Goal: Transaction & Acquisition: Purchase product/service

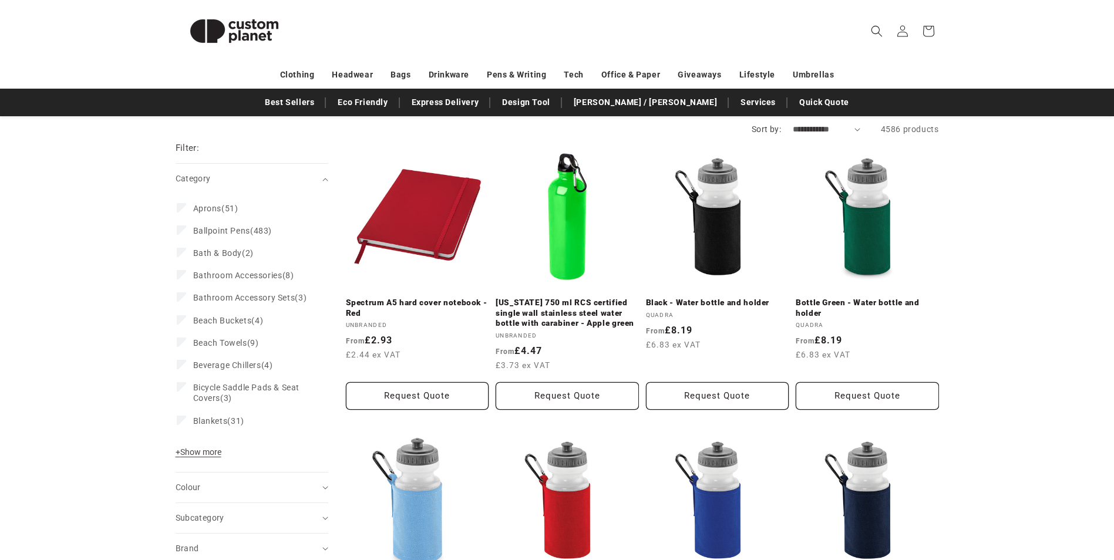
scroll to position [117, 0]
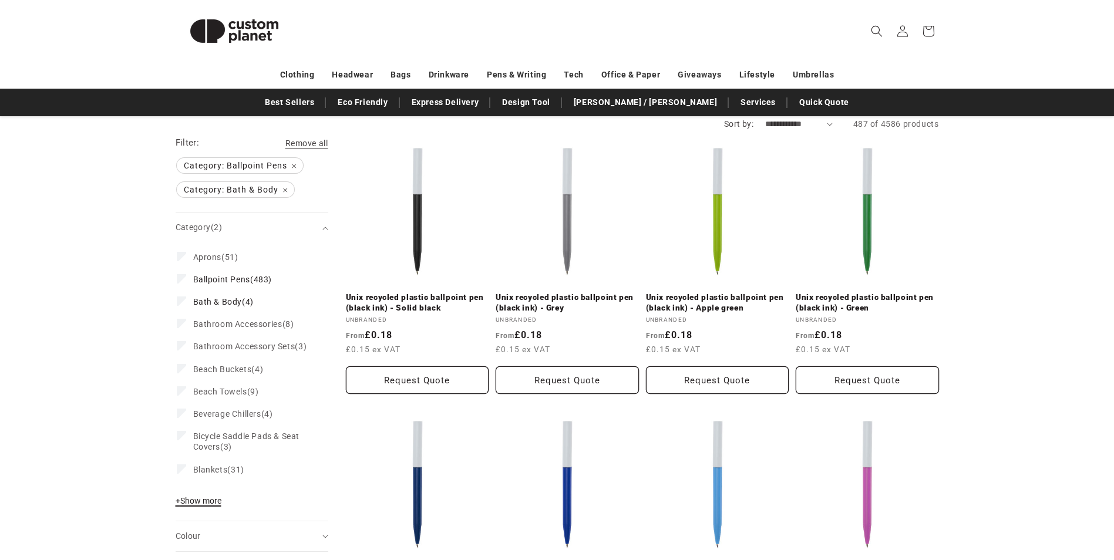
click at [214, 505] on span "+ Show more" at bounding box center [199, 500] width 46 height 9
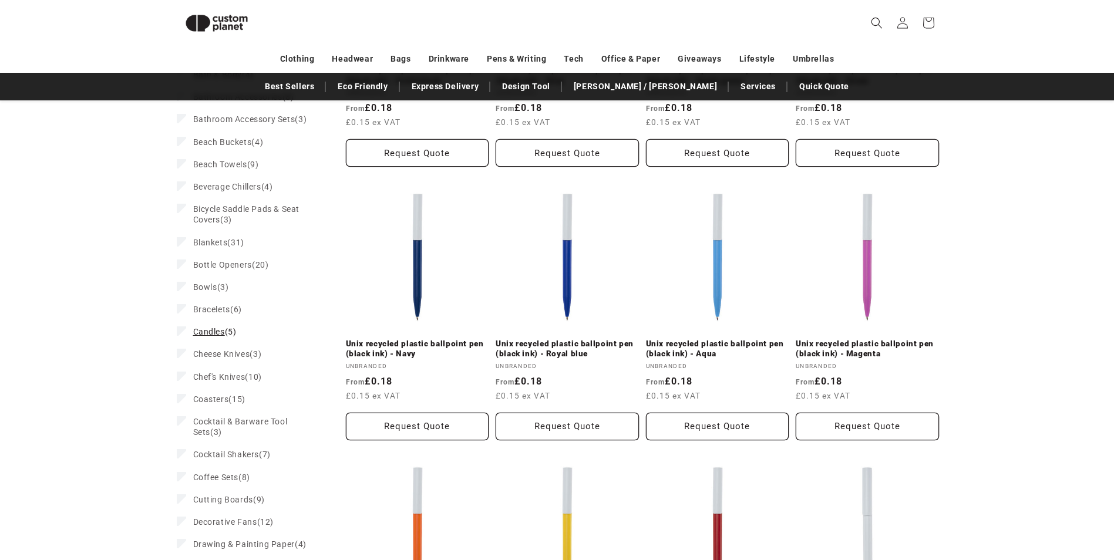
scroll to position [337, 0]
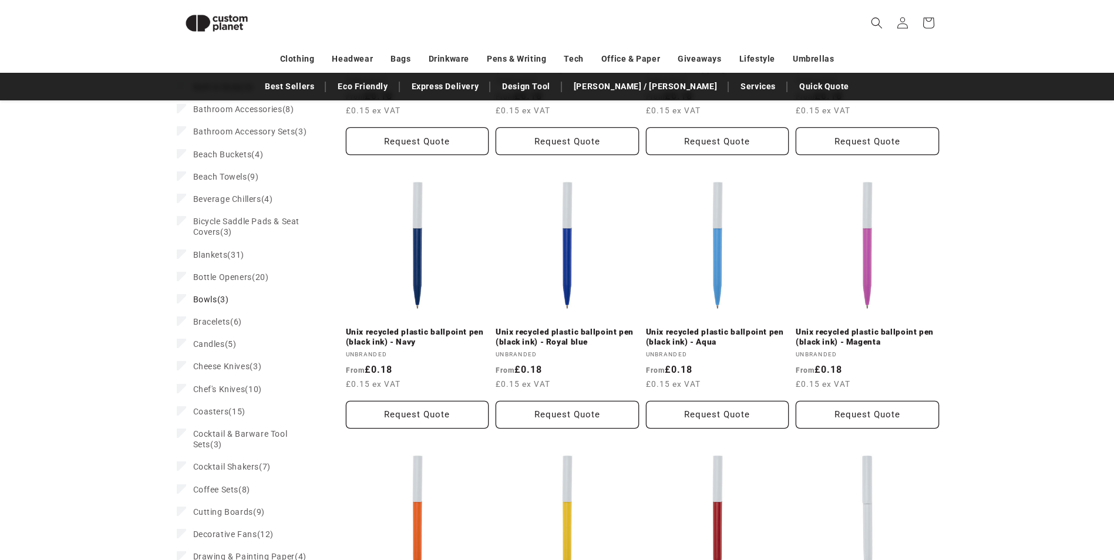
scroll to position [311, 0]
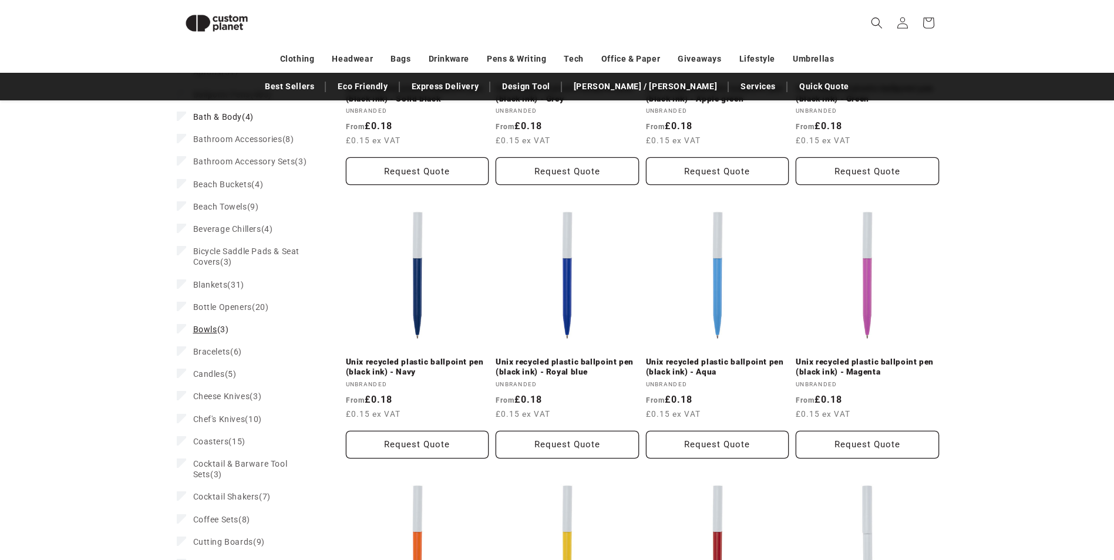
click at [216, 334] on span "Bowls" at bounding box center [205, 329] width 24 height 9
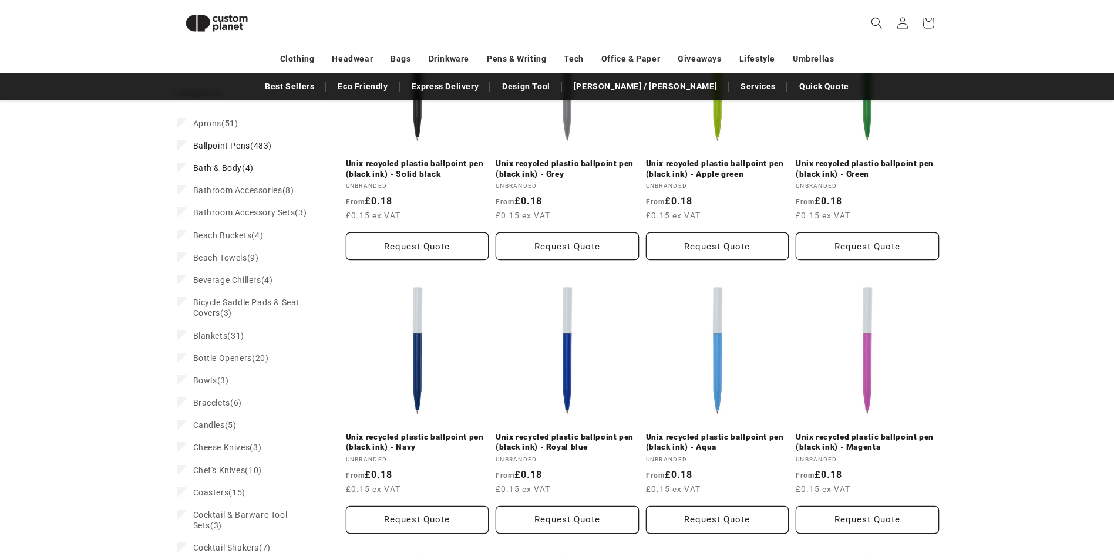
scroll to position [225, 0]
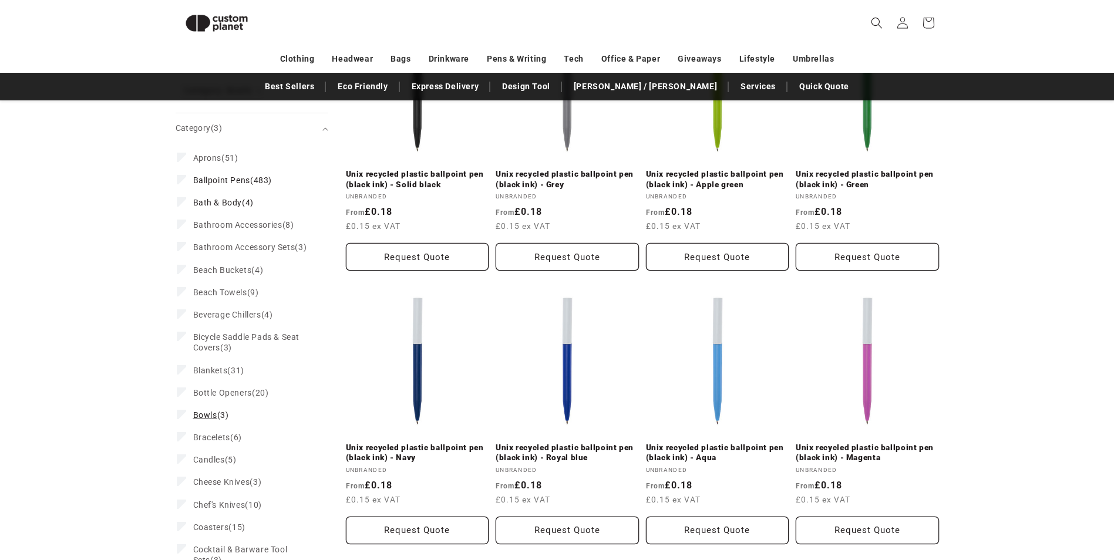
click at [183, 416] on icon at bounding box center [181, 414] width 6 height 4
click at [183, 254] on label "Bathroom Accessory Sets (3) Bathroom Accessory Sets (3 products)" at bounding box center [248, 247] width 143 height 22
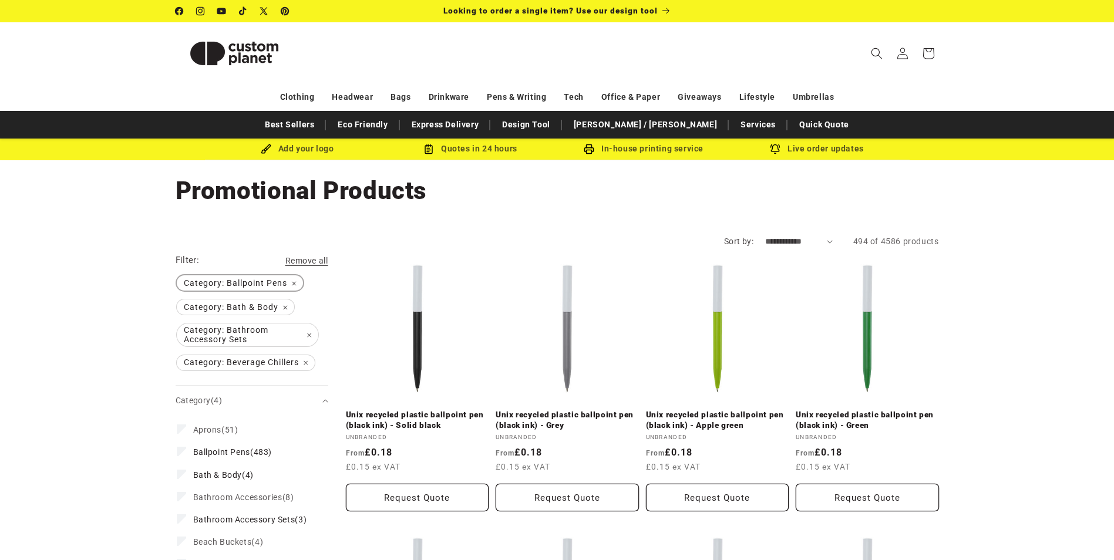
click at [295, 285] on span "Category: Ballpoint Pens Remove filter" at bounding box center [240, 282] width 126 height 15
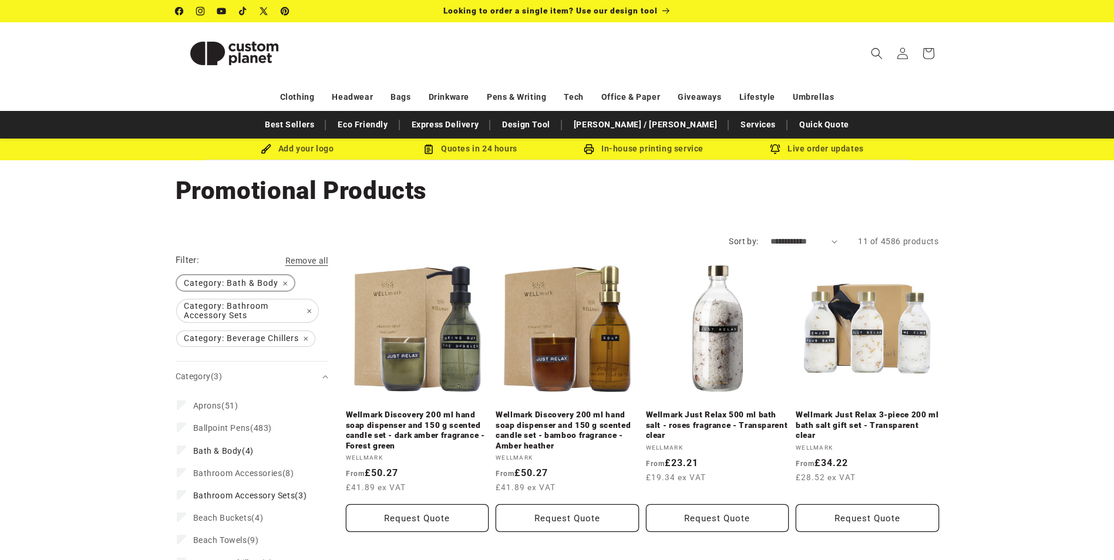
click at [283, 282] on span "Category: Bath & Body Remove filter" at bounding box center [235, 282] width 117 height 15
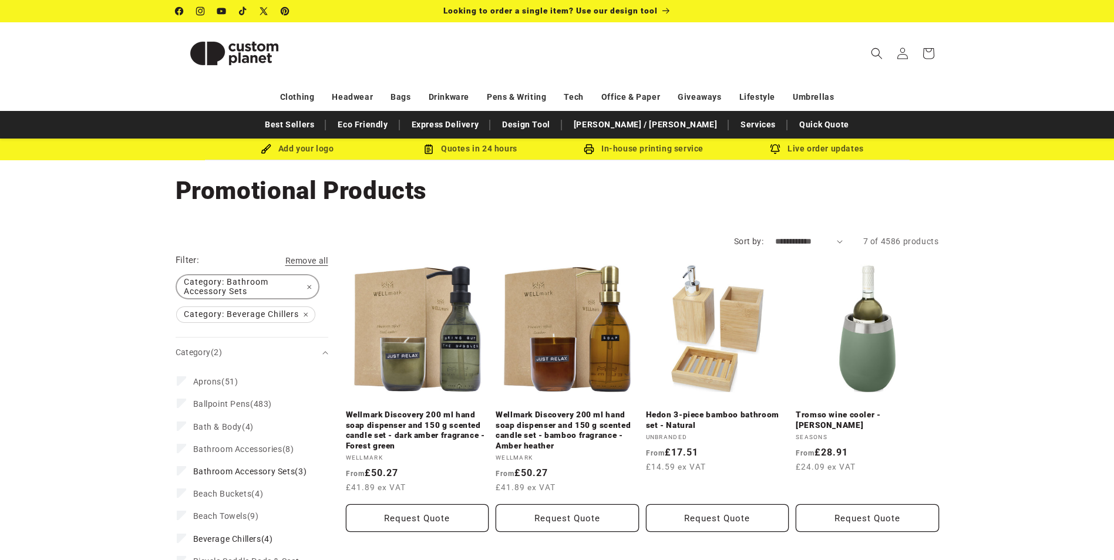
click at [279, 287] on span "Category: Bathroom Accessory Sets Remove filter" at bounding box center [247, 286] width 141 height 23
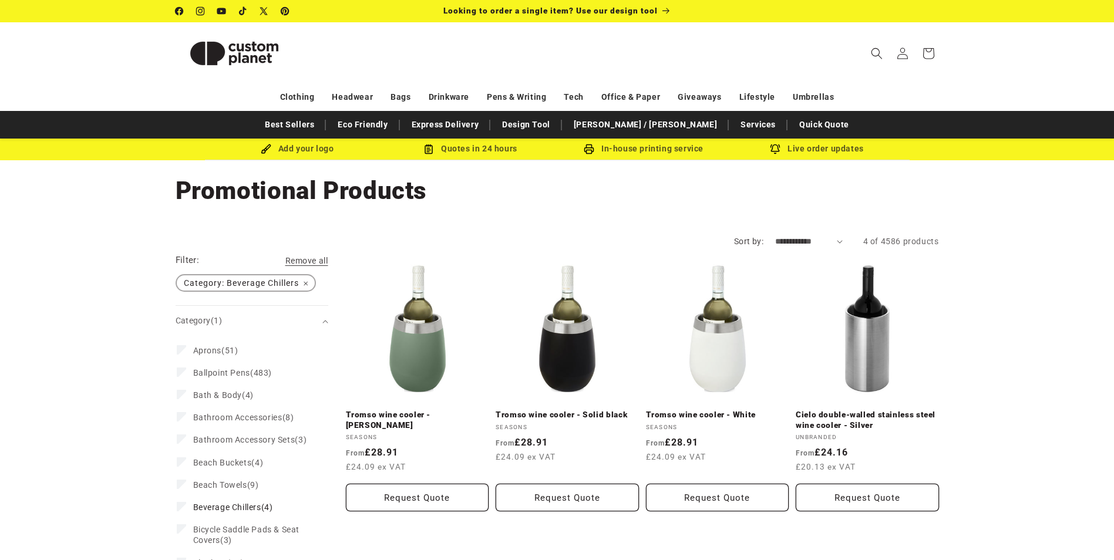
click at [306, 287] on span "Category: Beverage Chillers Remove filter" at bounding box center [246, 282] width 138 height 15
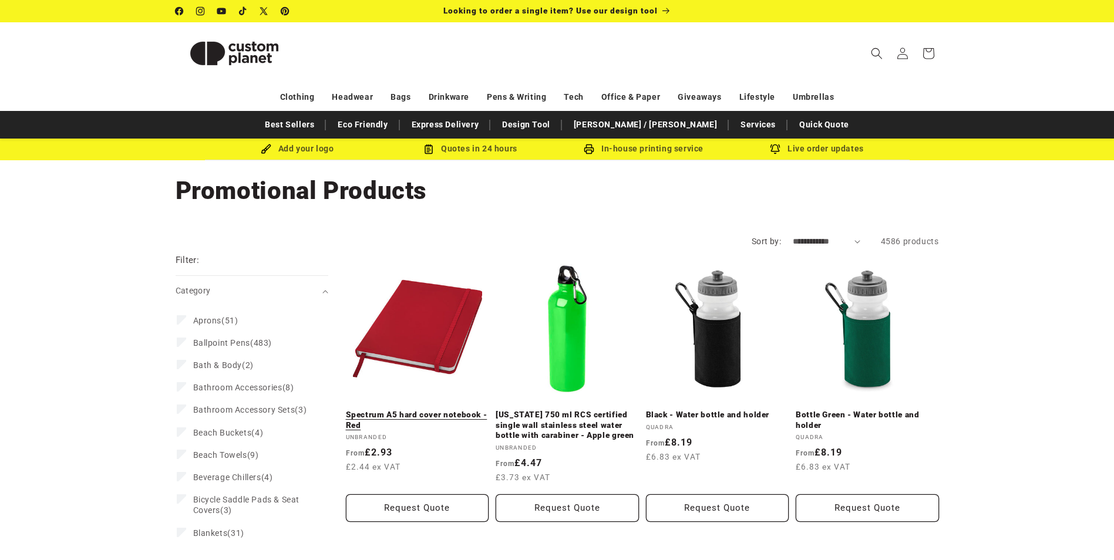
click at [406, 419] on link "Spectrum A5 hard cover notebook - Red" at bounding box center [417, 420] width 143 height 21
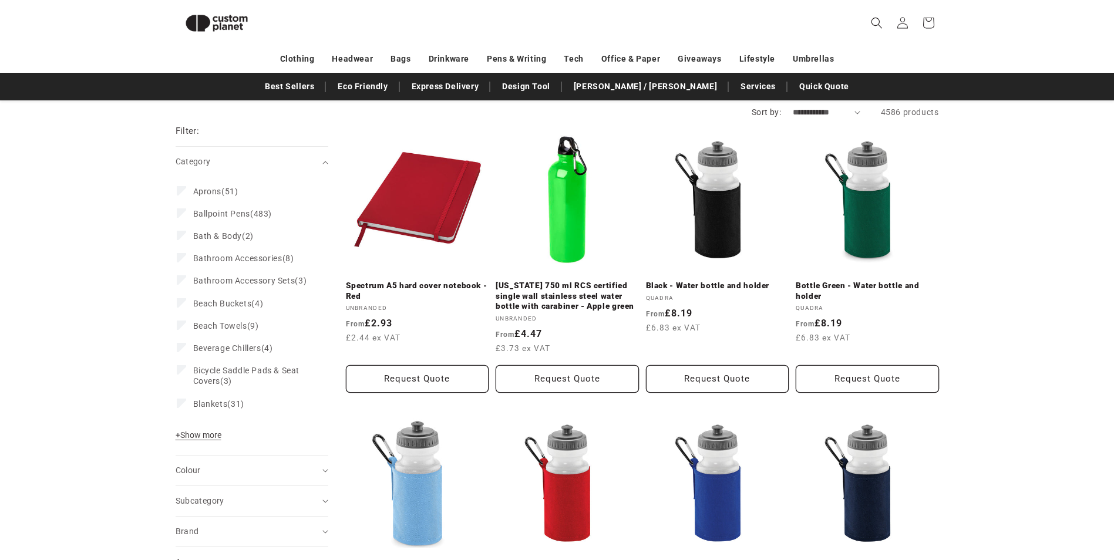
scroll to position [46, 0]
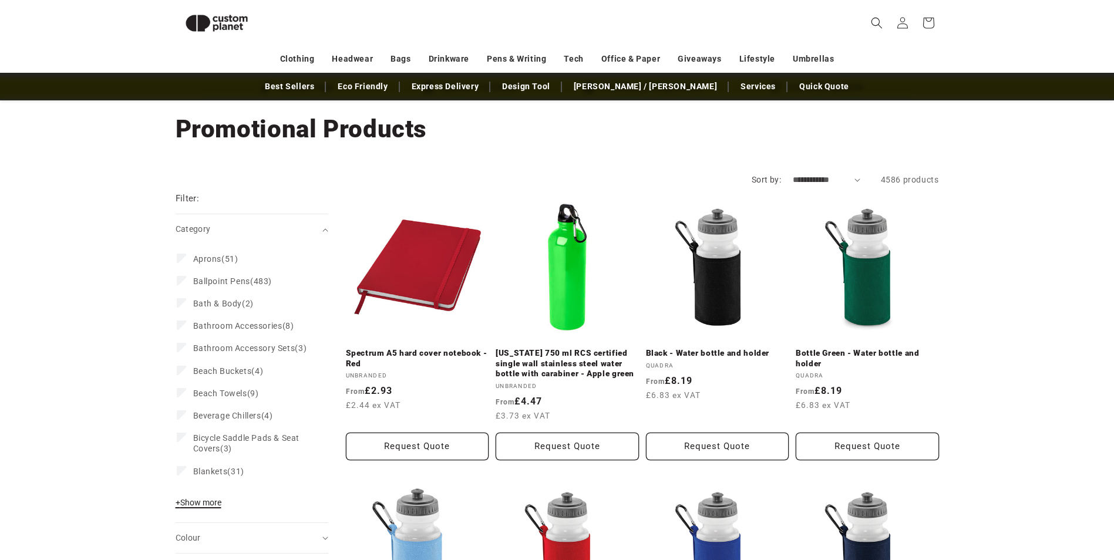
click at [205, 507] on span "+ Show more" at bounding box center [199, 502] width 46 height 9
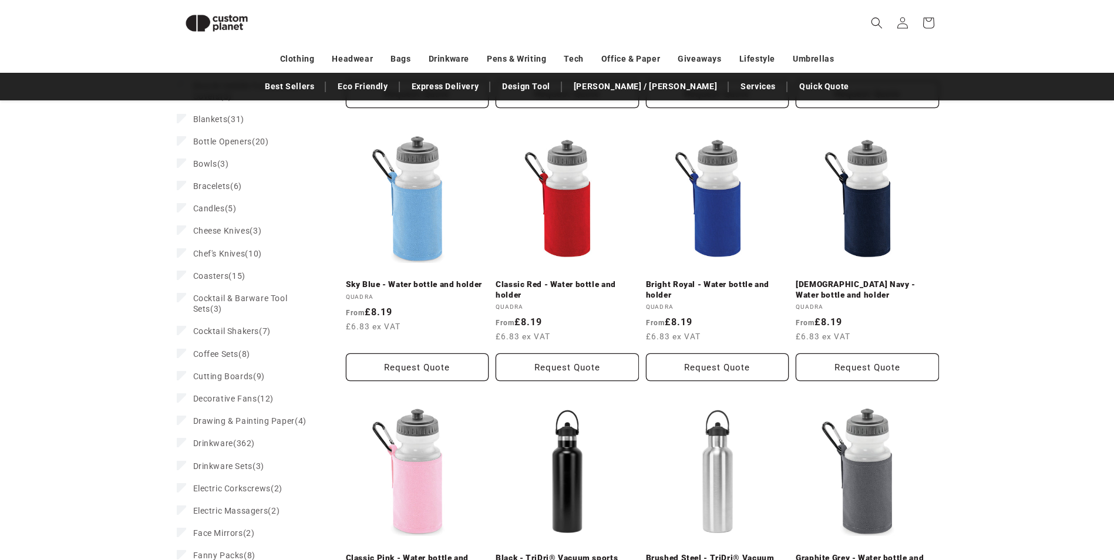
scroll to position [457, 0]
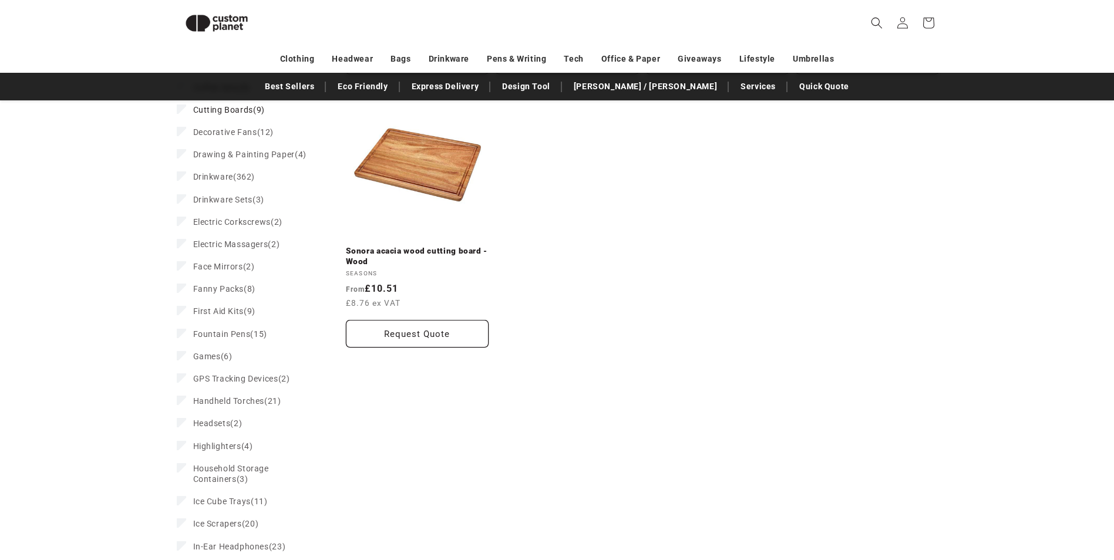
scroll to position [813, 0]
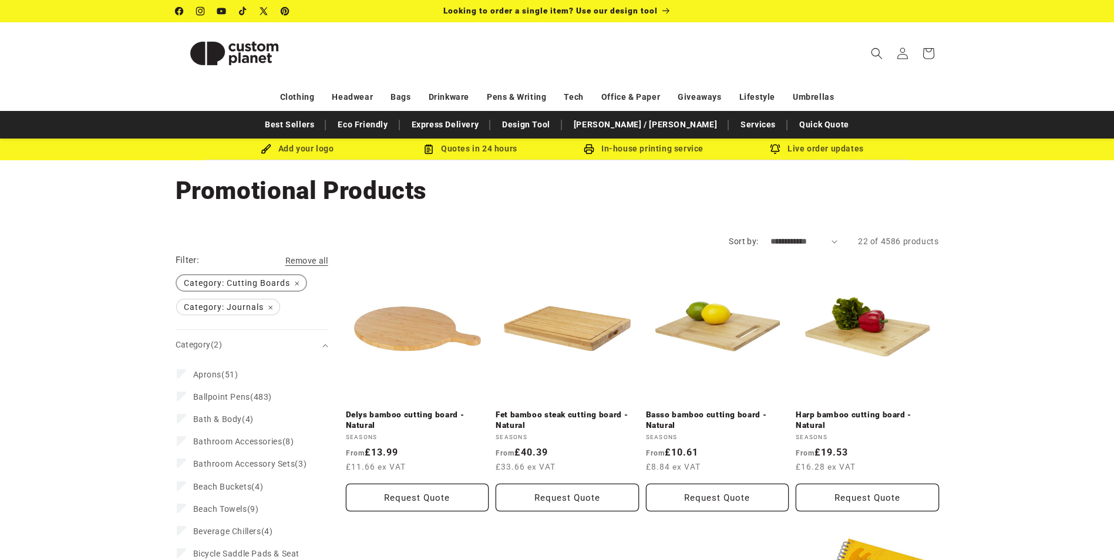
click at [297, 279] on span "Category: Cutting Boards Remove filter" at bounding box center [241, 282] width 129 height 15
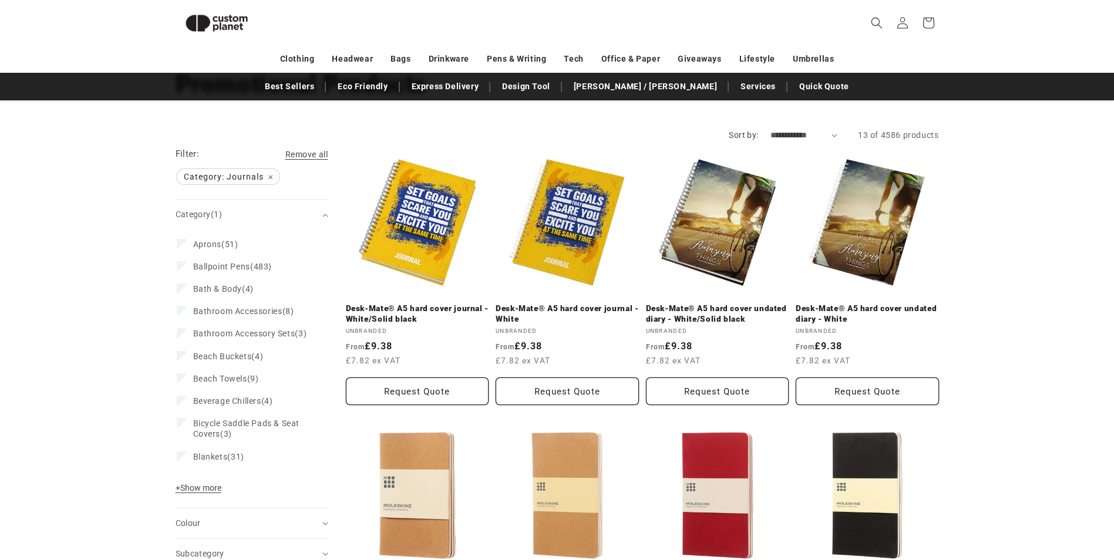
scroll to position [151, 0]
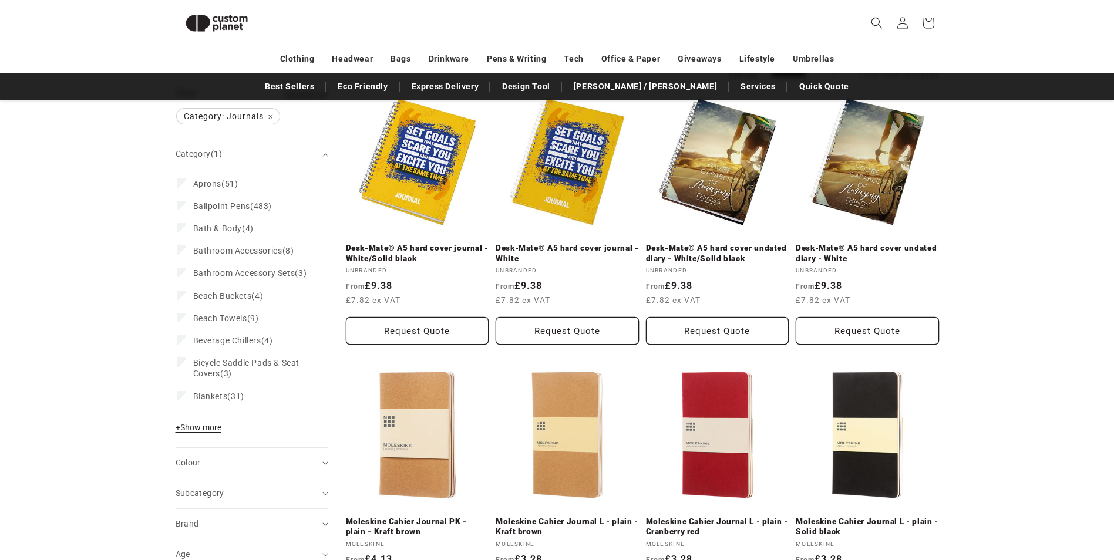
click at [221, 432] on span "+ Show more" at bounding box center [199, 427] width 46 height 9
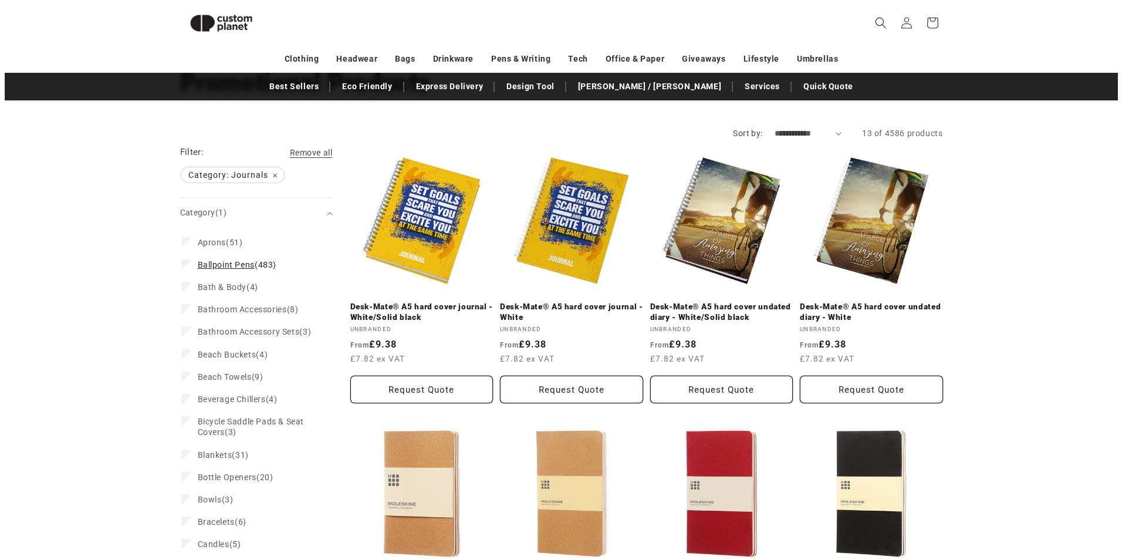
scroll to position [33, 0]
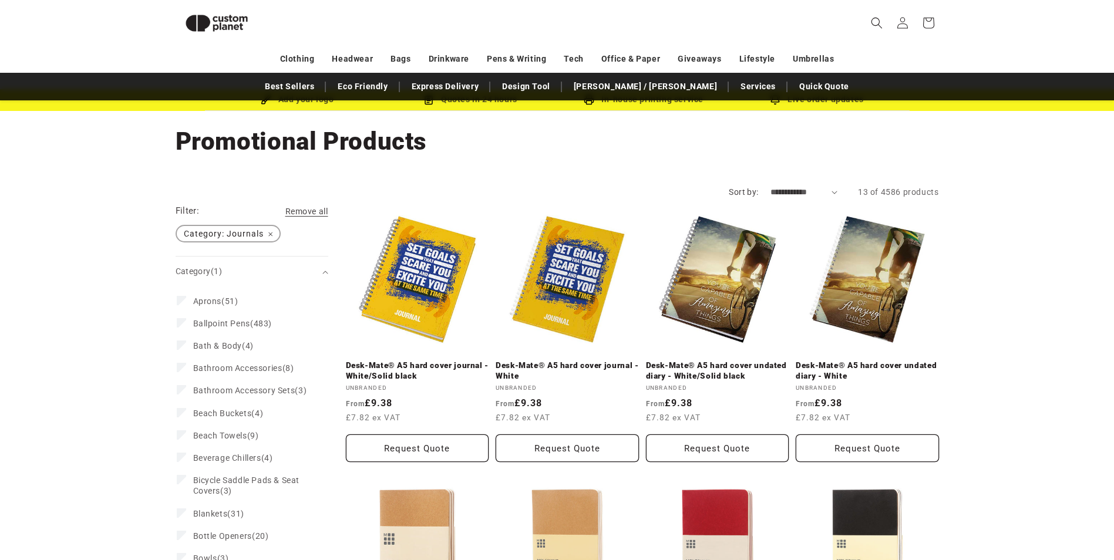
click at [272, 232] on span "Category: Journals Remove filter" at bounding box center [228, 233] width 103 height 15
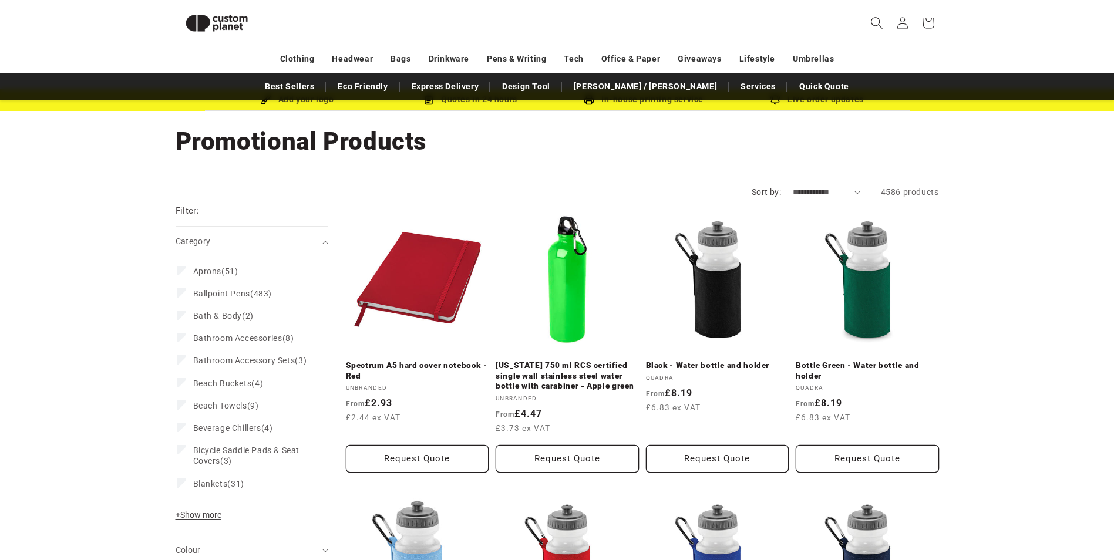
click at [875, 23] on icon "Search" at bounding box center [876, 22] width 12 height 12
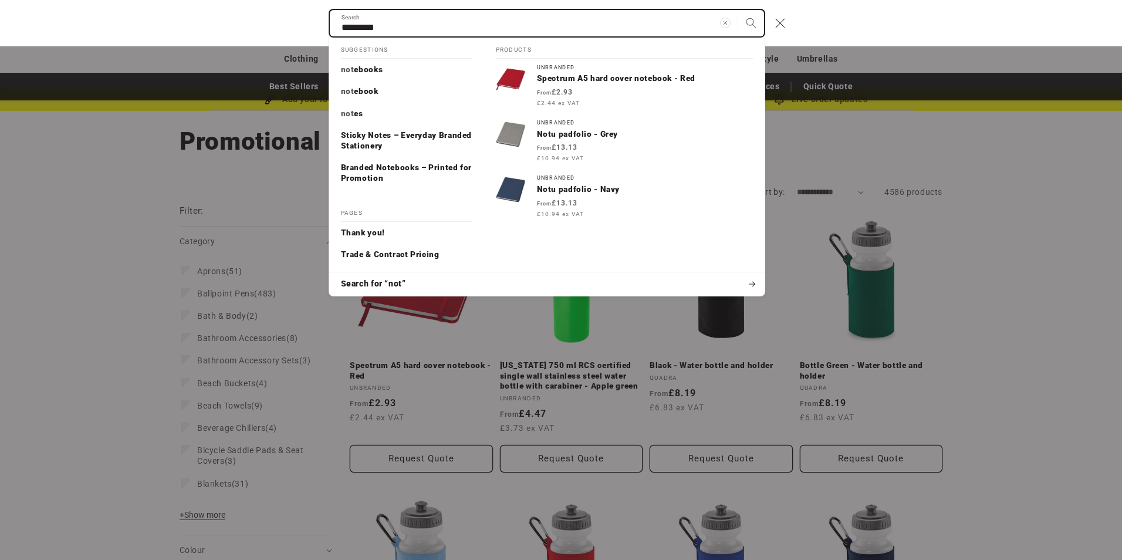
type input "*********"
click at [738, 10] on button "Search" at bounding box center [751, 23] width 26 height 26
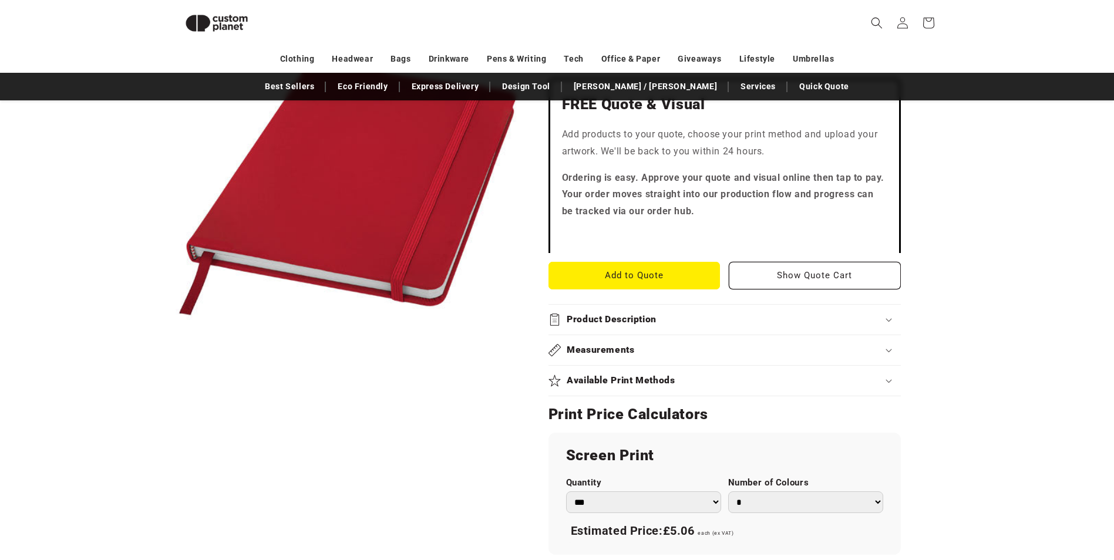
scroll to position [395, 0]
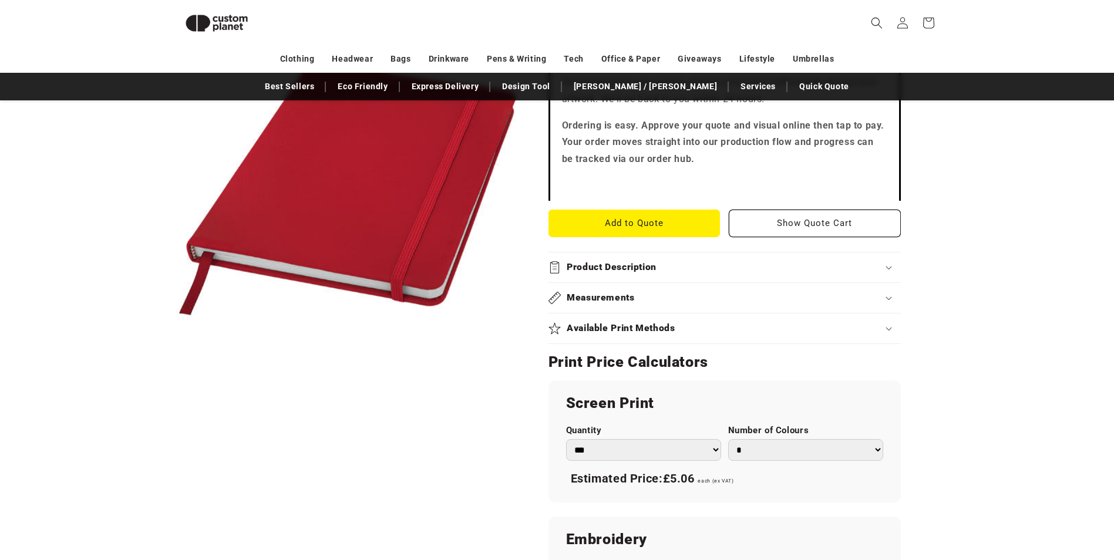
click at [713, 447] on select "*** *** *** **** **** **** ***** *****" at bounding box center [643, 450] width 155 height 22
select select "***"
click at [566, 439] on select "*** *** *** **** **** **** ***** *****" at bounding box center [643, 450] width 155 height 22
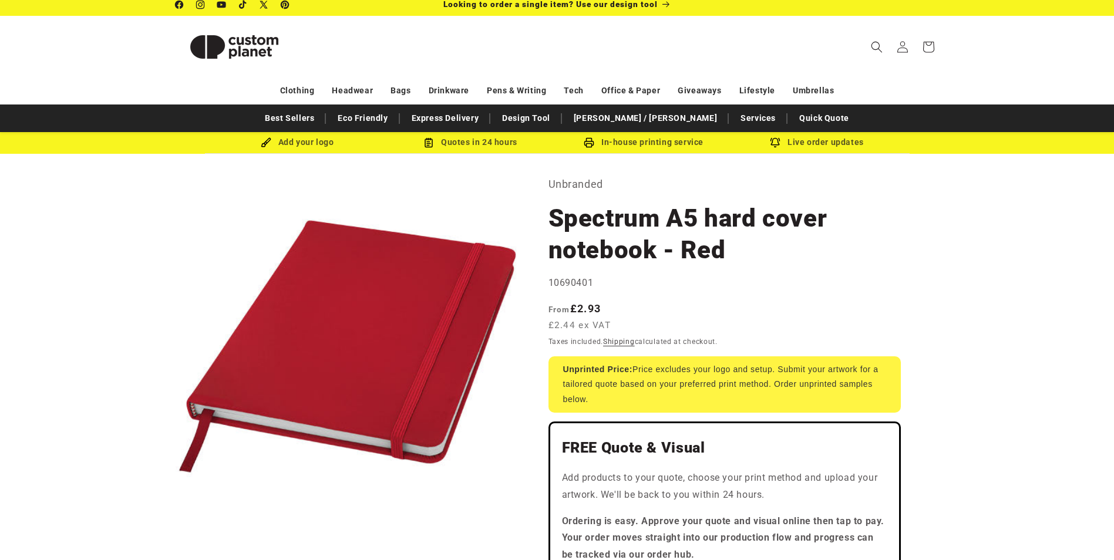
scroll to position [0, 0]
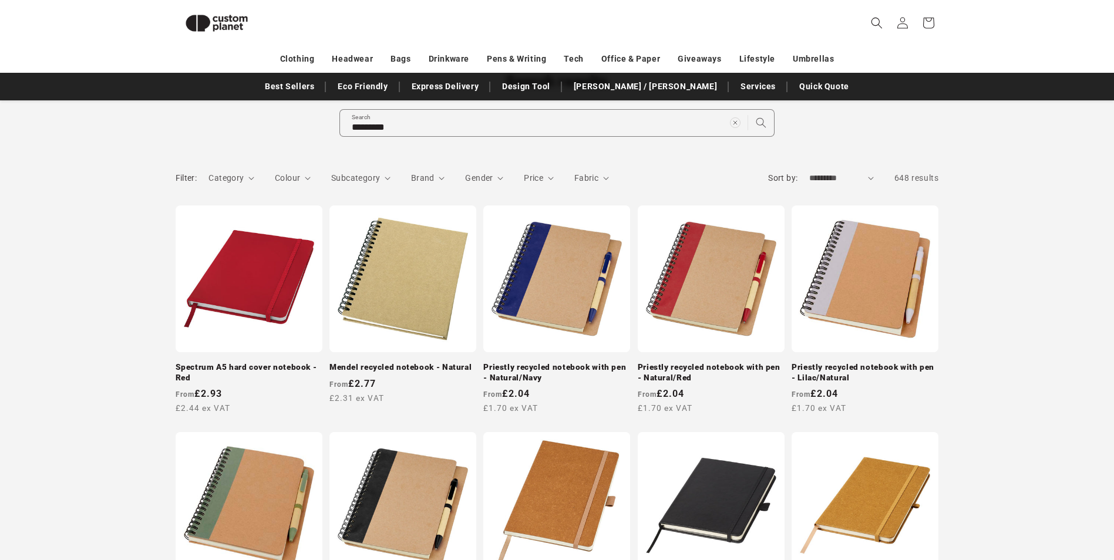
scroll to position [96, 0]
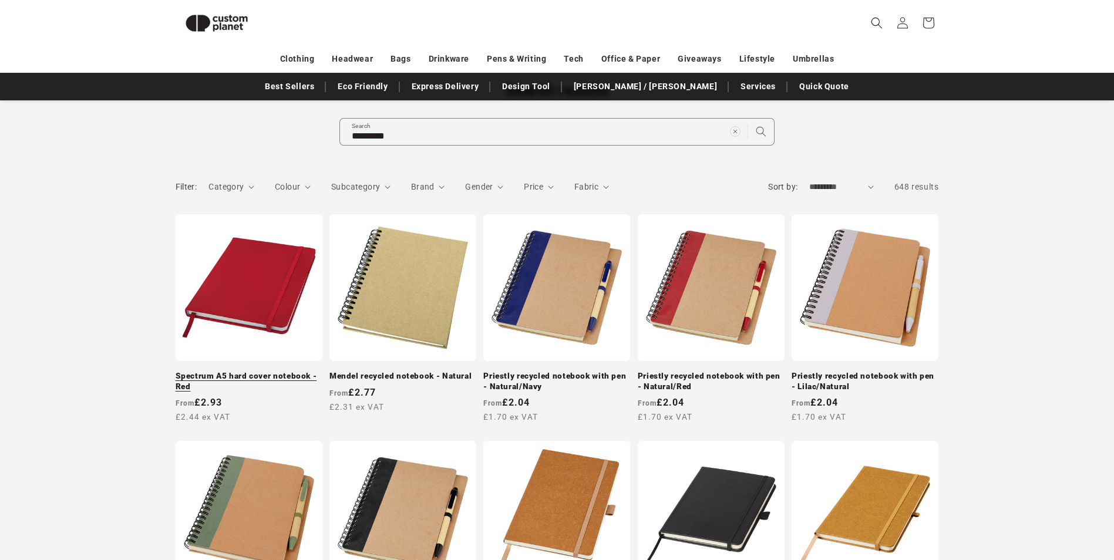
click at [295, 376] on link "Spectrum A5 hard cover notebook - Red" at bounding box center [249, 381] width 147 height 21
